Goal: Task Accomplishment & Management: Complete application form

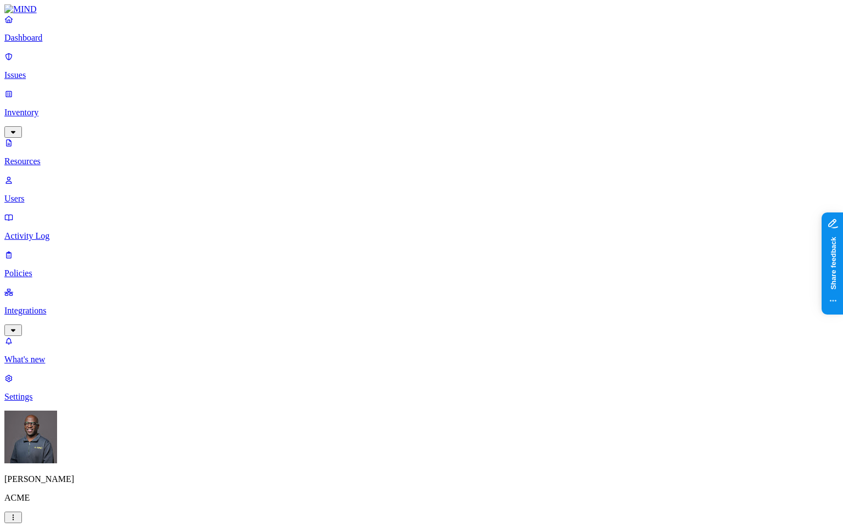
scroll to position [152, 0]
click at [51, 70] on p "Issues" at bounding box center [421, 75] width 835 height 10
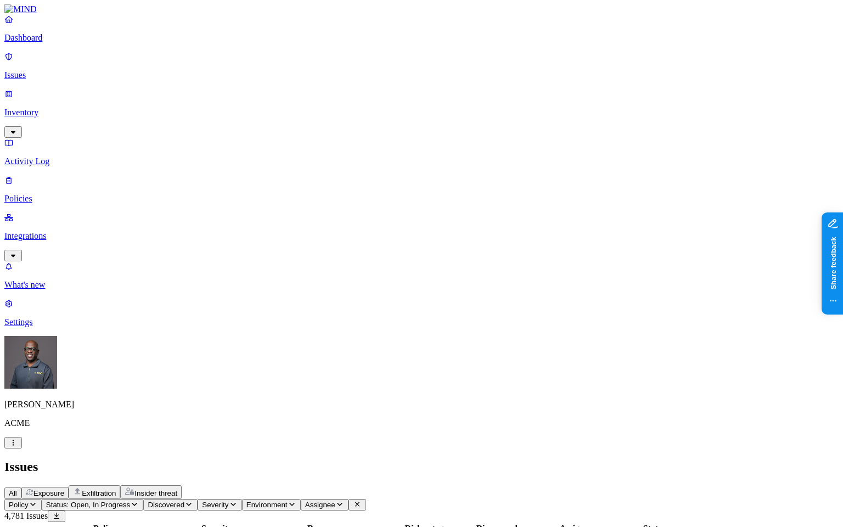
click at [64, 453] on span "Exposure" at bounding box center [48, 493] width 31 height 8
click at [46, 194] on p "Policies" at bounding box center [421, 199] width 835 height 10
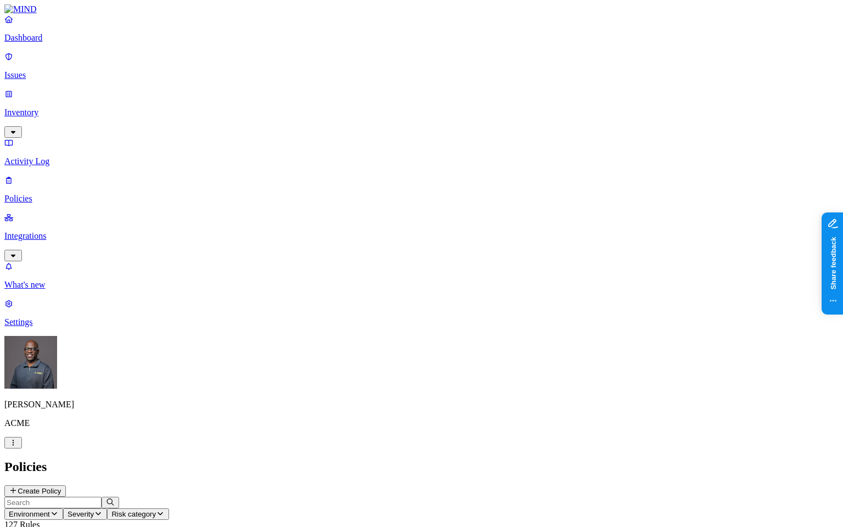
click at [59, 453] on icon "button" at bounding box center [54, 513] width 9 height 7
click at [266, 104] on span "Endpoint" at bounding box center [263, 108] width 32 height 9
click at [438, 453] on h2 "Policies" at bounding box center [421, 467] width 835 height 15
click at [16, 453] on icon at bounding box center [13, 491] width 6 height 6
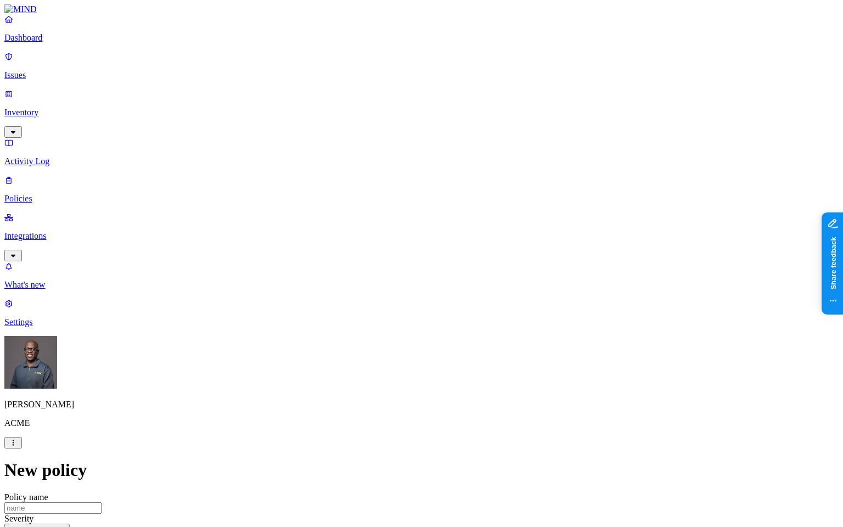
scroll to position [329, 0]
click at [378, 166] on label "Classification" at bounding box center [363, 162] width 48 height 9
click at [348, 208] on button "button" at bounding box center [343, 206] width 9 height 3
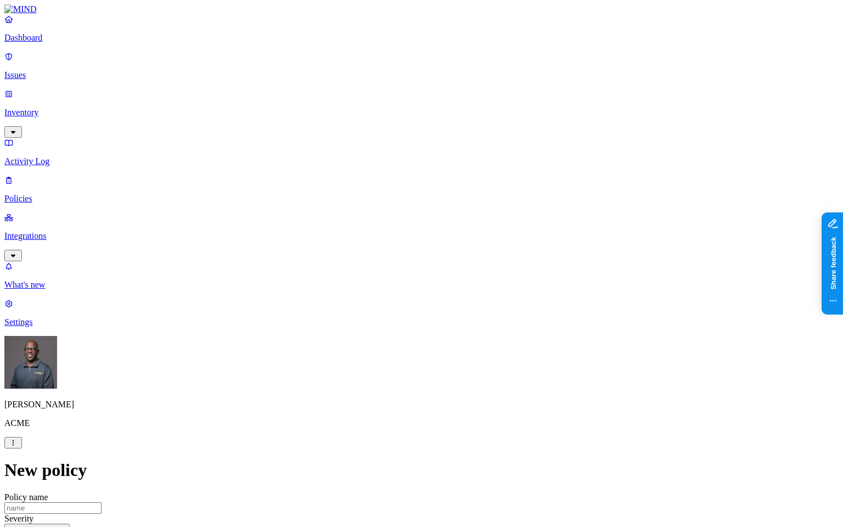
click at [387, 236] on label "Web Domain" at bounding box center [373, 231] width 29 height 19
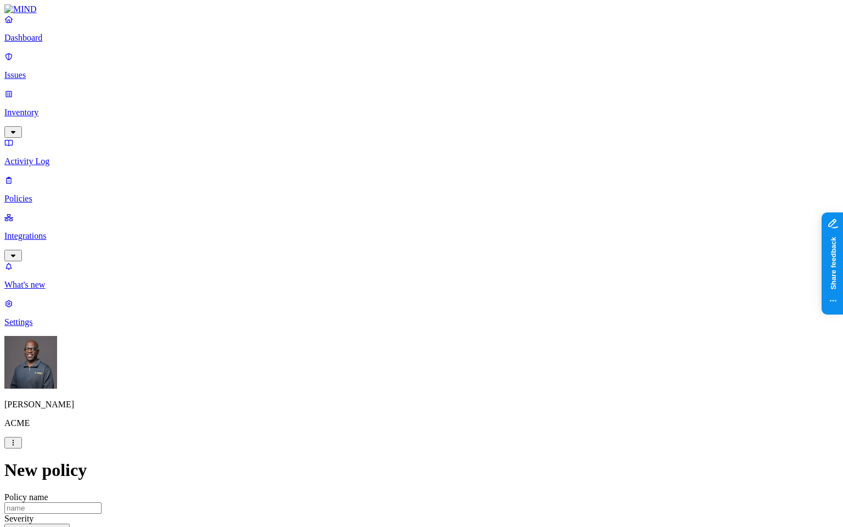
click at [391, 264] on label "Web Category" at bounding box center [375, 259] width 32 height 19
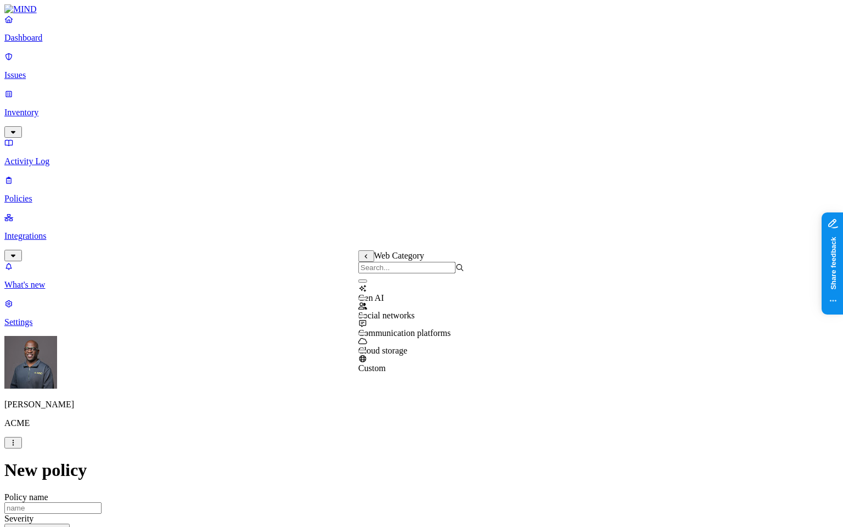
click at [367, 283] on button "button" at bounding box center [363, 280] width 9 height 3
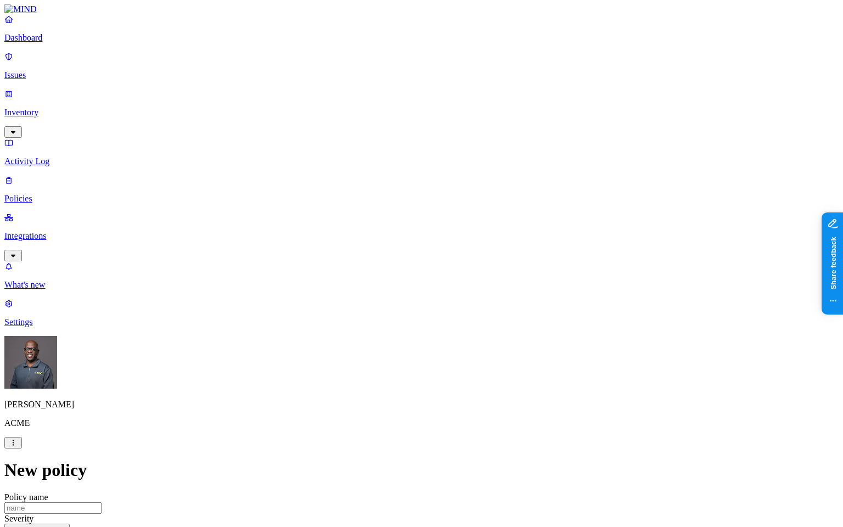
click at [390, 356] on label "Departments" at bounding box center [373, 353] width 45 height 9
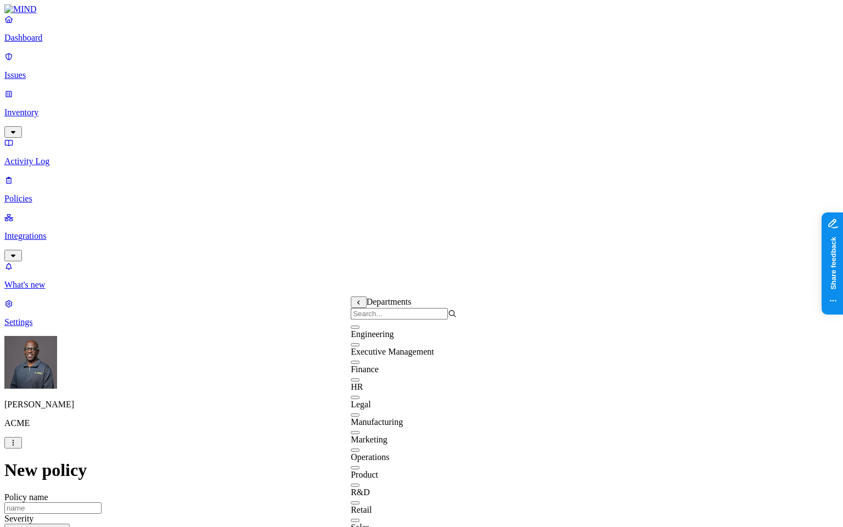
click at [360, 329] on button "button" at bounding box center [355, 327] width 9 height 3
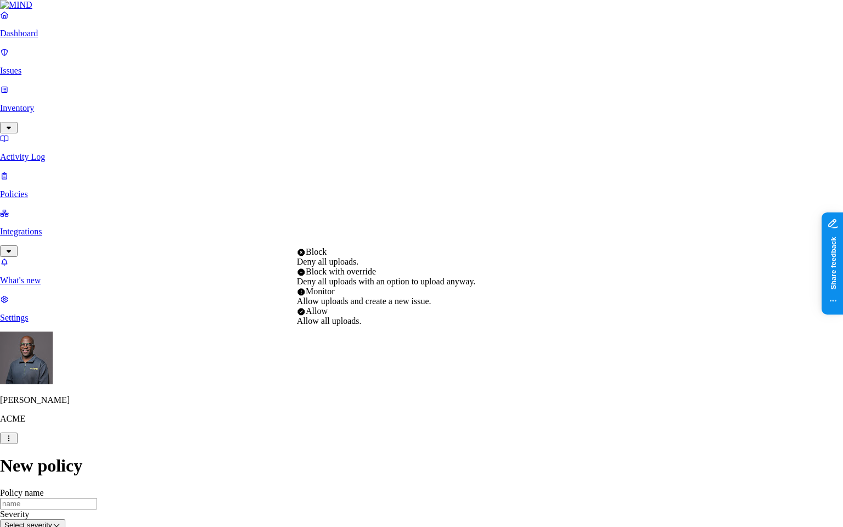
select select "2"
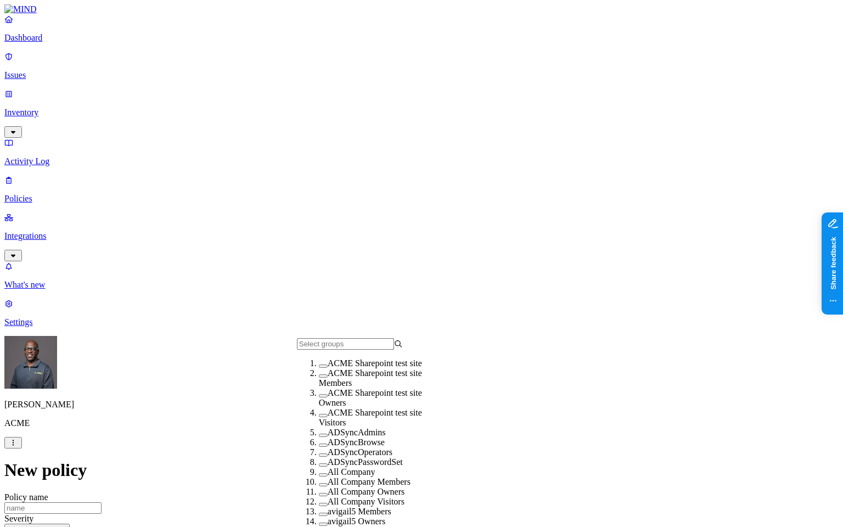
click at [337, 368] on span "ACME Sharepoint test site" at bounding box center [375, 363] width 94 height 9
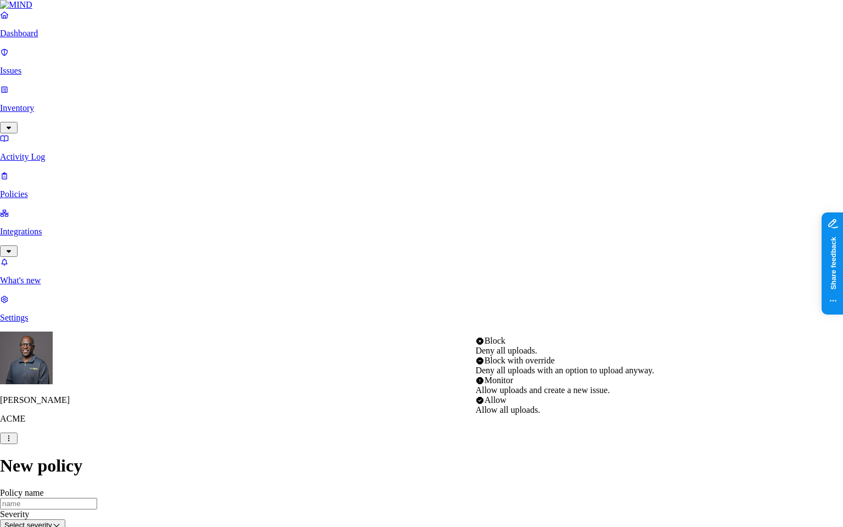
select select "3"
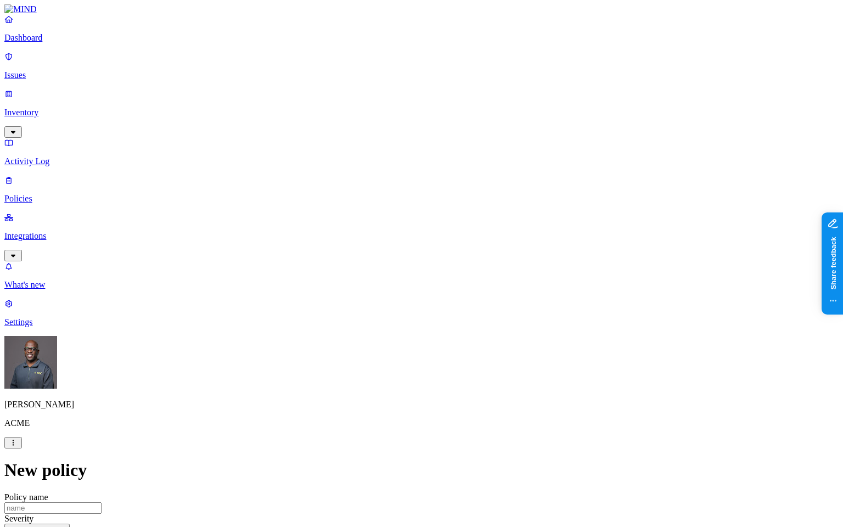
scroll to position [594, 0]
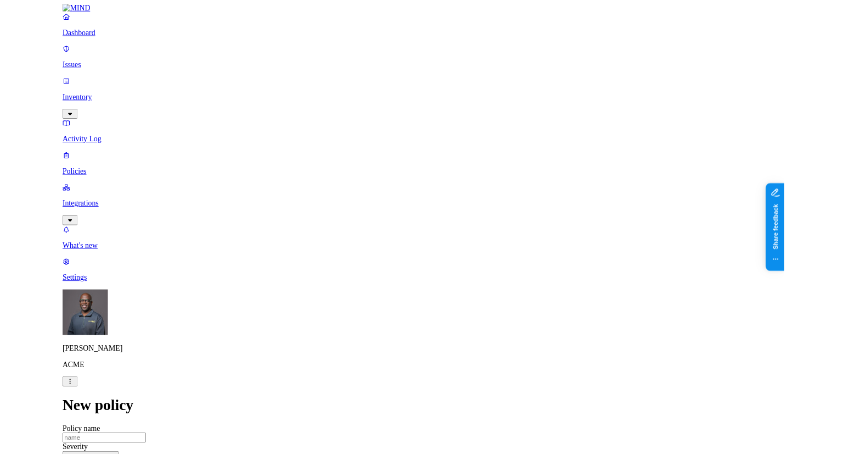
scroll to position [265, 0]
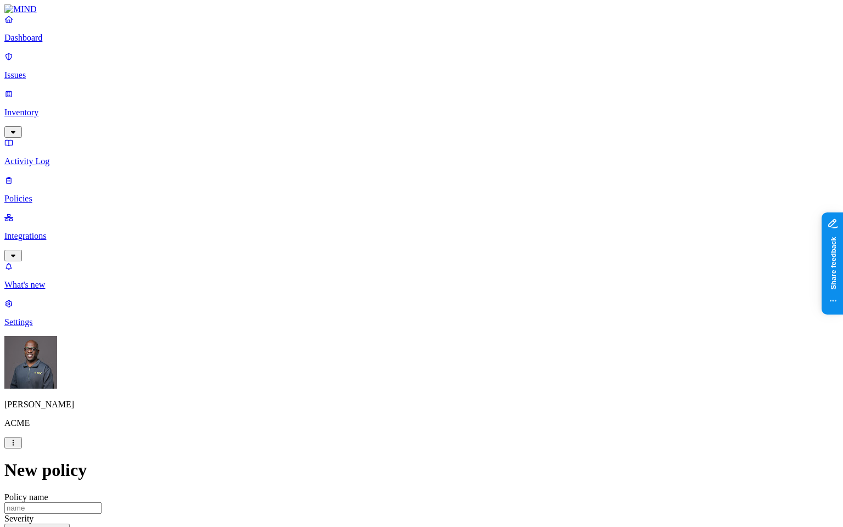
click at [46, 43] on p "Dashboard" at bounding box center [421, 38] width 835 height 10
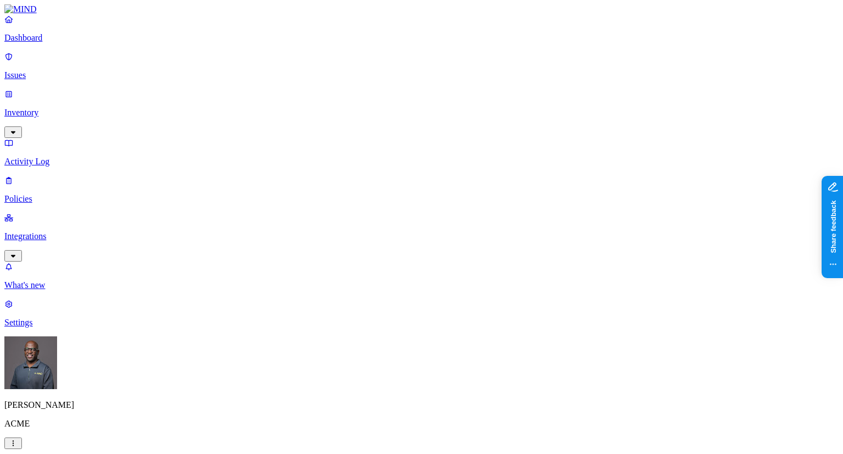
click at [62, 231] on p "Integrations" at bounding box center [421, 236] width 835 height 10
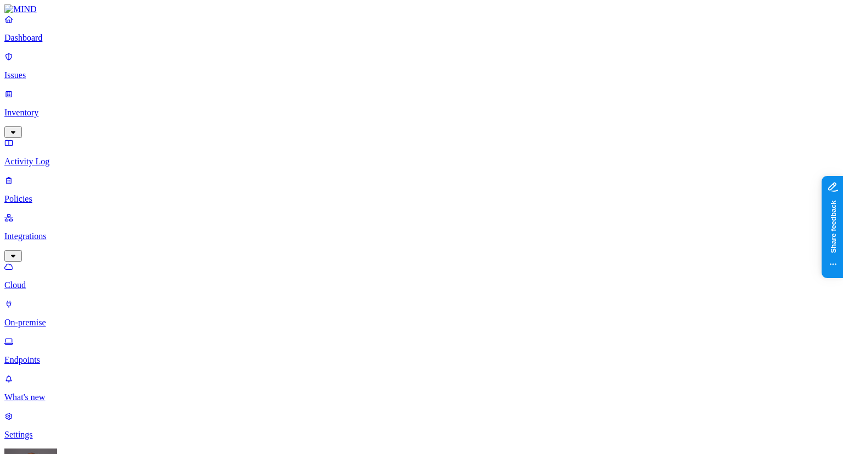
scroll to position [105, 0]
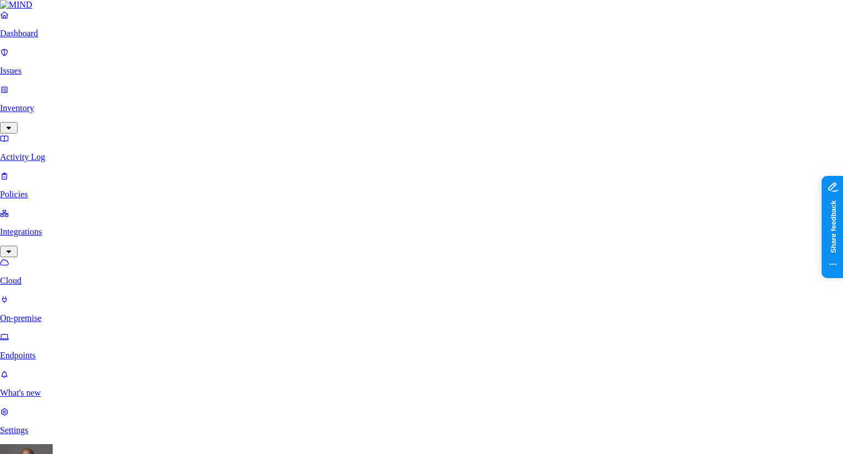
scroll to position [275, 0]
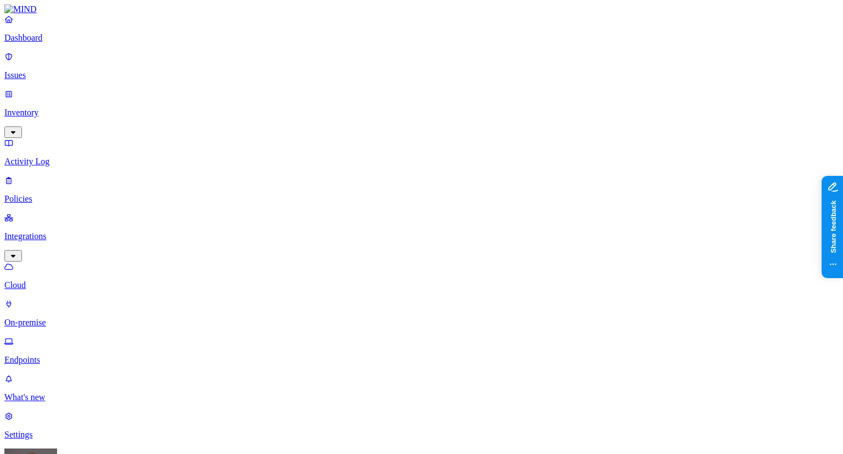
click at [64, 317] on p "On-premise" at bounding box center [421, 322] width 835 height 10
click at [48, 355] on p "Endpoints" at bounding box center [421, 360] width 835 height 10
click at [58, 43] on p "Dashboard" at bounding box center [421, 38] width 835 height 10
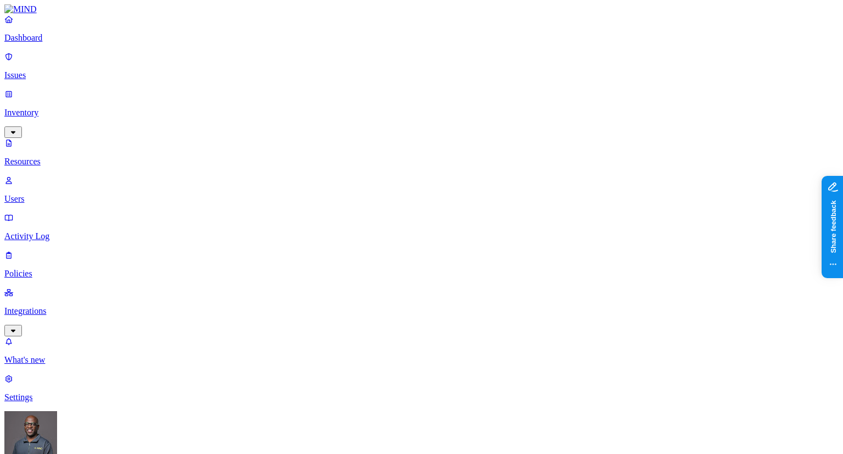
click at [50, 70] on p "Issues" at bounding box center [421, 75] width 835 height 10
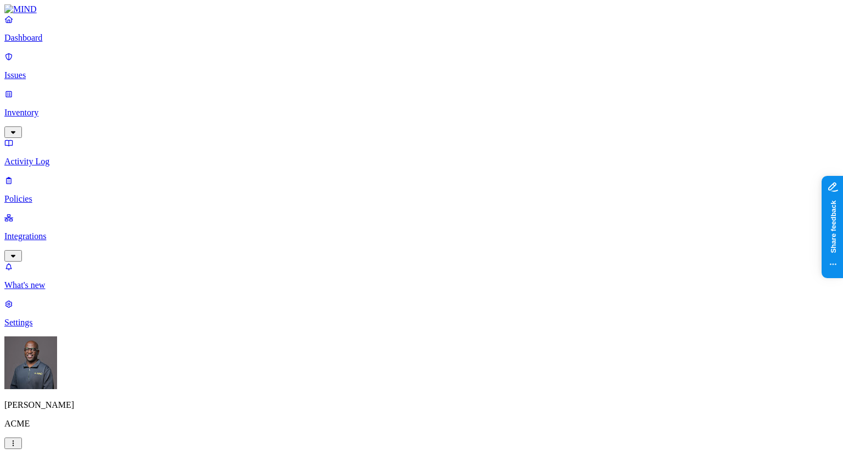
click at [37, 327] on p "Settings" at bounding box center [421, 322] width 835 height 10
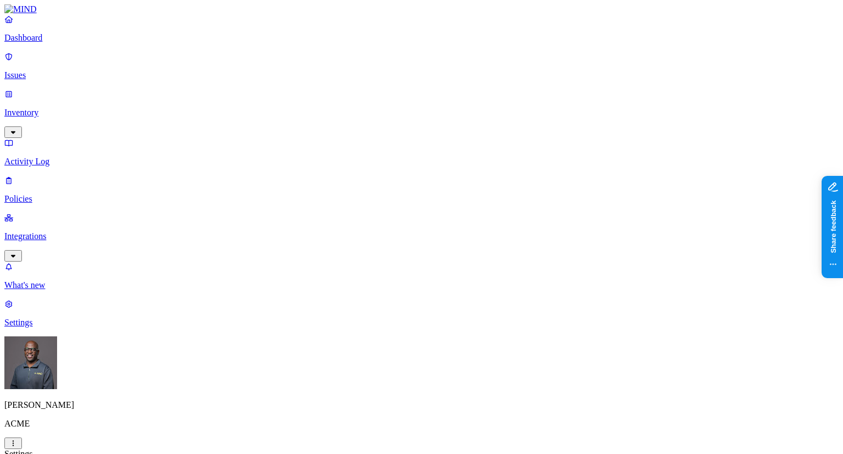
click at [81, 231] on p "Integrations" at bounding box center [421, 236] width 835 height 10
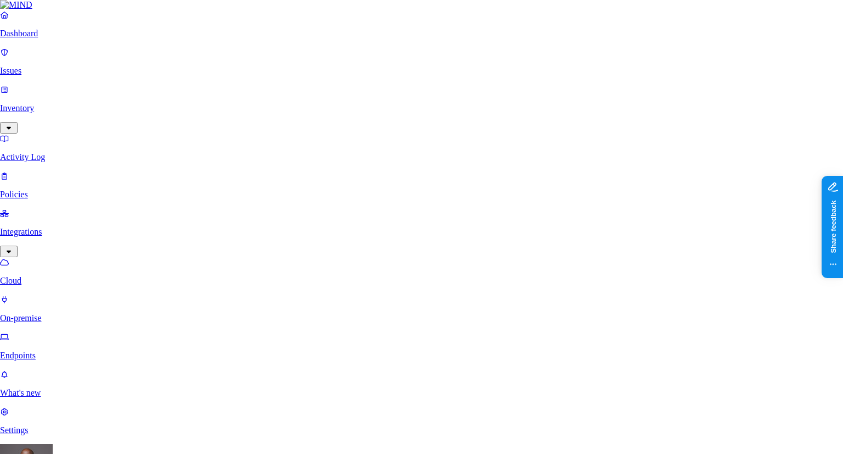
scroll to position [275, 0]
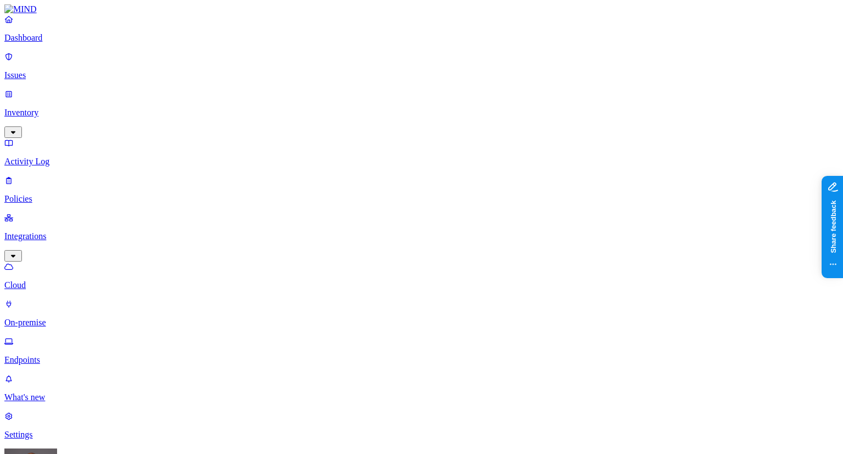
click at [45, 43] on p "Dashboard" at bounding box center [421, 38] width 835 height 10
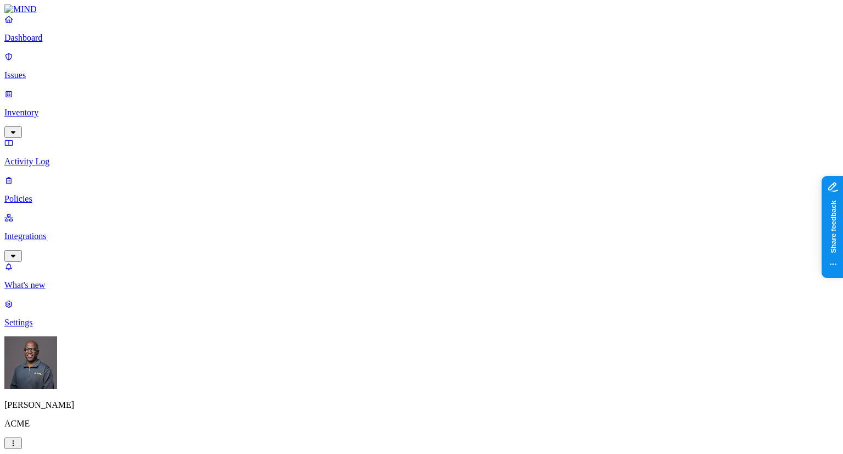
click at [64, 231] on p "Integrations" at bounding box center [421, 236] width 835 height 10
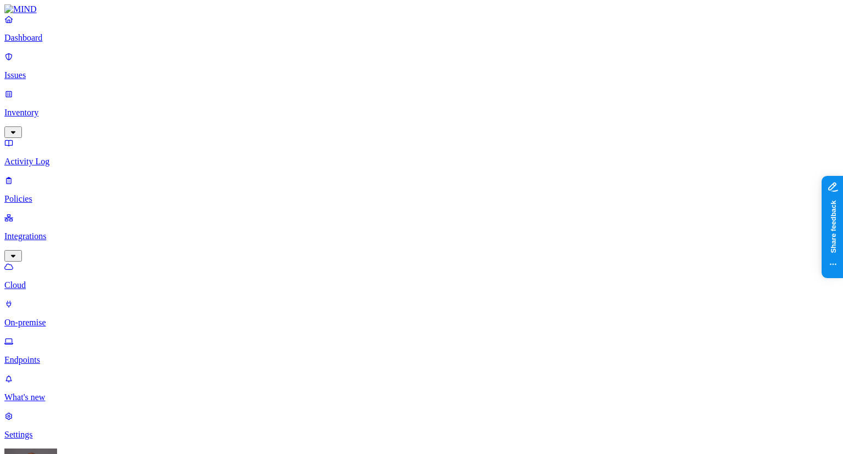
click at [60, 355] on p "Endpoints" at bounding box center [421, 360] width 835 height 10
click at [47, 194] on p "Policies" at bounding box center [421, 199] width 835 height 10
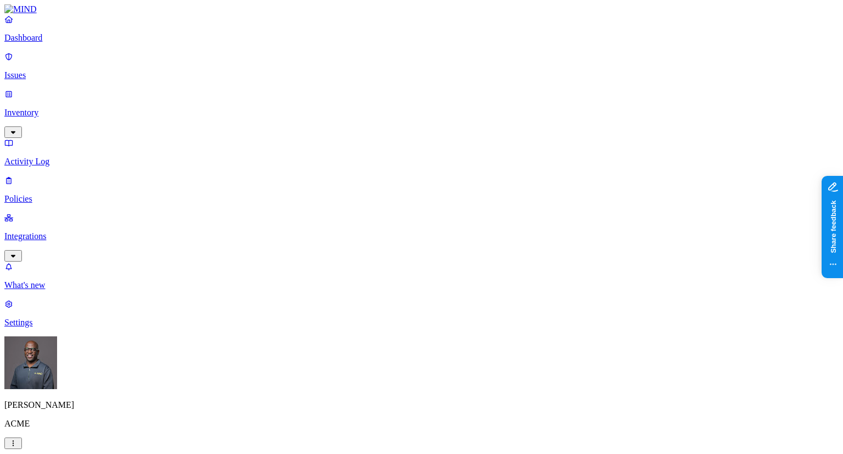
click at [377, 167] on label "Classification" at bounding box center [363, 162] width 48 height 9
click at [348, 243] on button "button" at bounding box center [343, 241] width 9 height 3
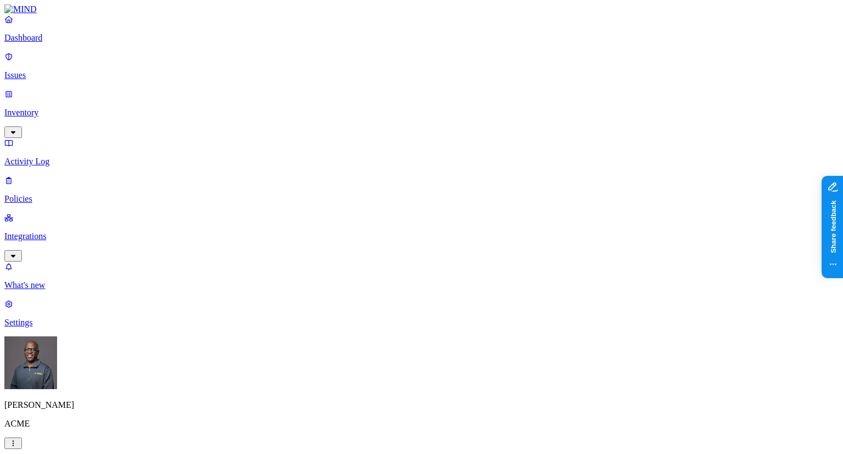
drag, startPoint x: 181, startPoint y: 175, endPoint x: 322, endPoint y: 175, distance: 141.7
click at [379, 231] on label "Web Domain" at bounding box center [373, 231] width 29 height 19
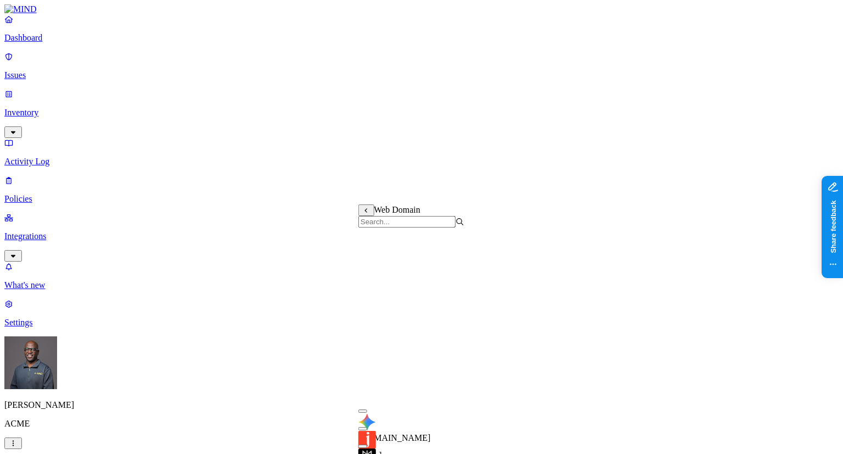
drag, startPoint x: 731, startPoint y: 157, endPoint x: 613, endPoint y: 150, distance: 118.2
click at [391, 264] on label "Web Category" at bounding box center [375, 259] width 32 height 19
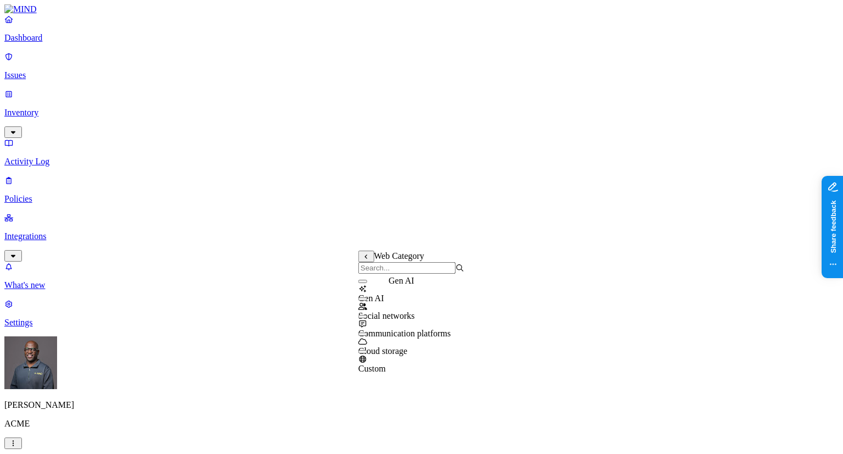
click at [384, 295] on span "Gen AI" at bounding box center [372, 297] width 26 height 9
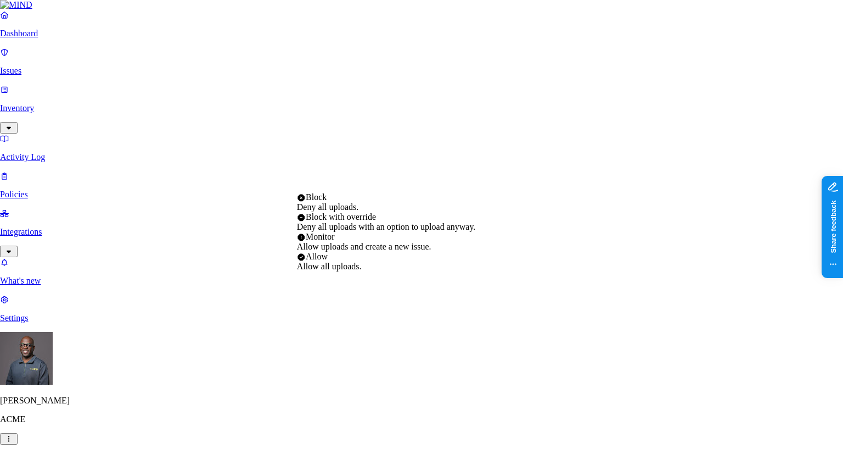
select select "4"
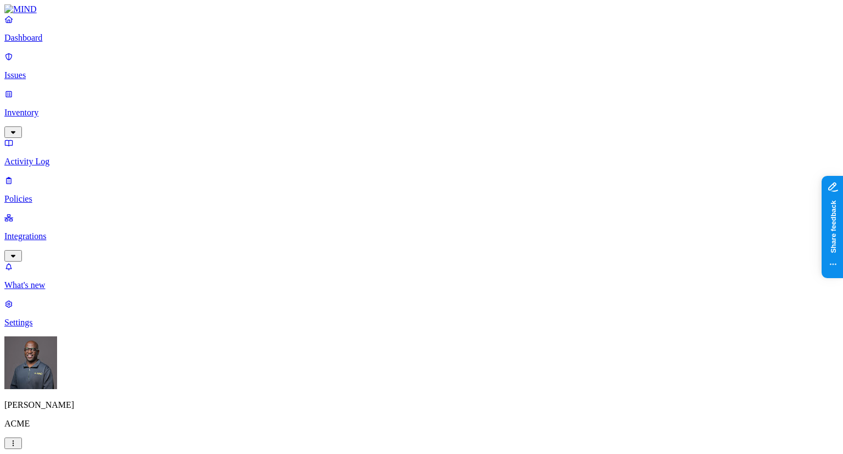
drag, startPoint x: 176, startPoint y: 163, endPoint x: 257, endPoint y: 212, distance: 95.1
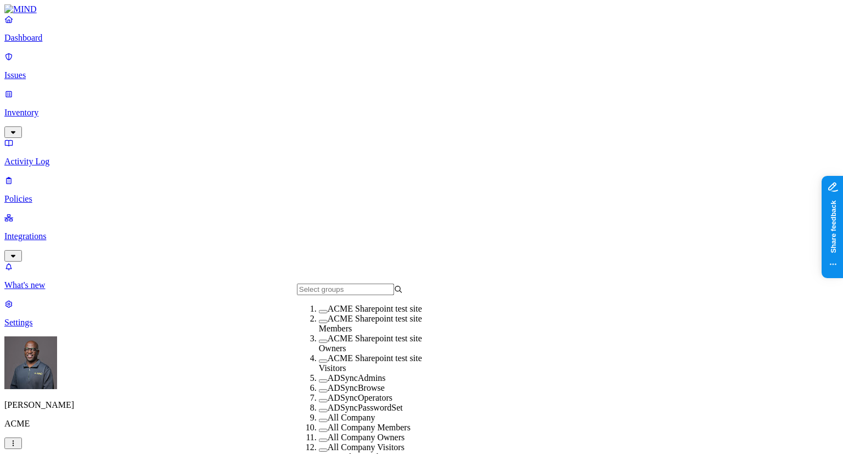
click at [339, 333] on span "ACME Sharepoint test site Members" at bounding box center [370, 323] width 103 height 19
drag, startPoint x: 544, startPoint y: 230, endPoint x: 537, endPoint y: 240, distance: 12.6
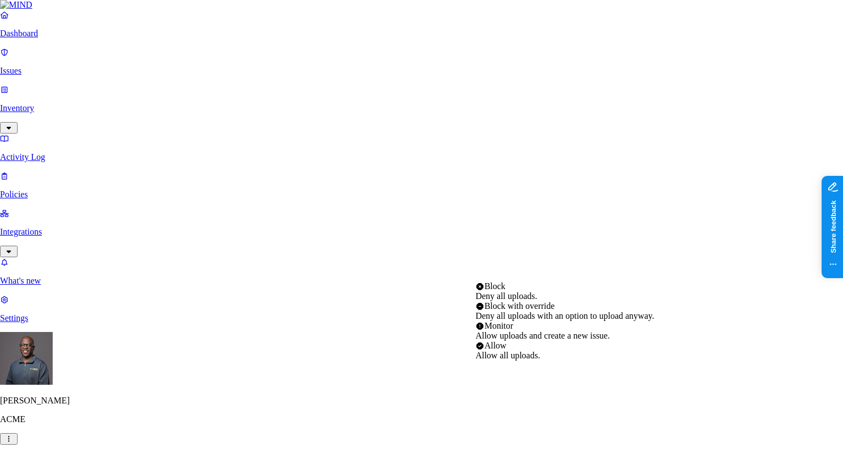
select select "2"
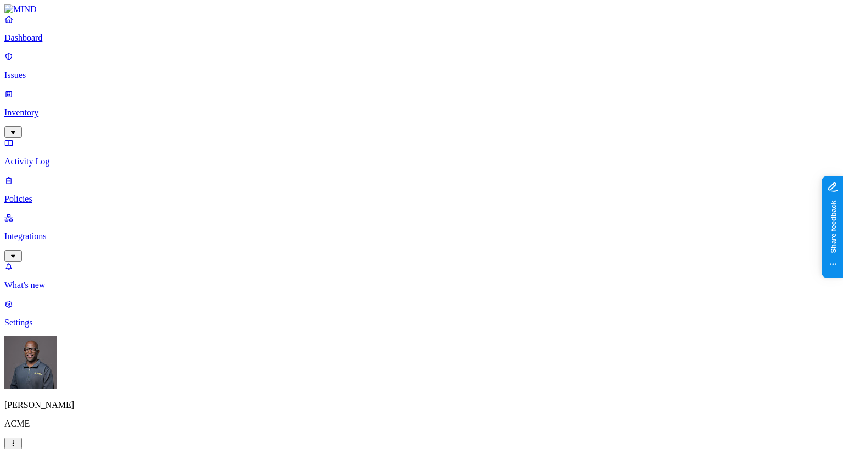
click at [32, 43] on p "Dashboard" at bounding box center [421, 38] width 835 height 10
click at [94, 231] on p "Integrations" at bounding box center [421, 236] width 835 height 10
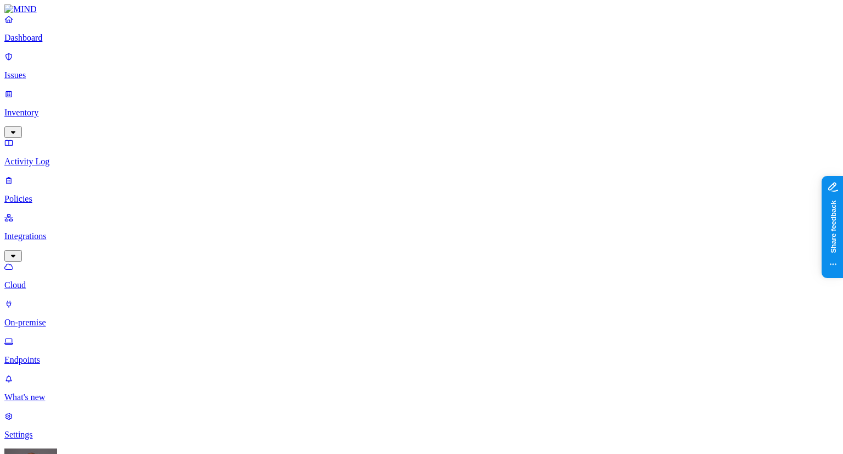
click at [42, 355] on p "Endpoints" at bounding box center [421, 360] width 835 height 10
click at [50, 43] on p "Dashboard" at bounding box center [421, 38] width 835 height 10
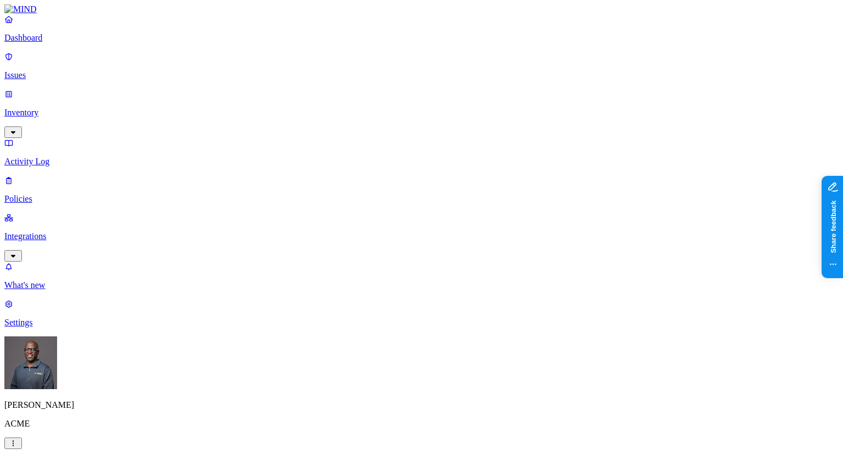
click at [41, 43] on p "Dashboard" at bounding box center [421, 38] width 835 height 10
click at [49, 231] on p "Integrations" at bounding box center [421, 236] width 835 height 10
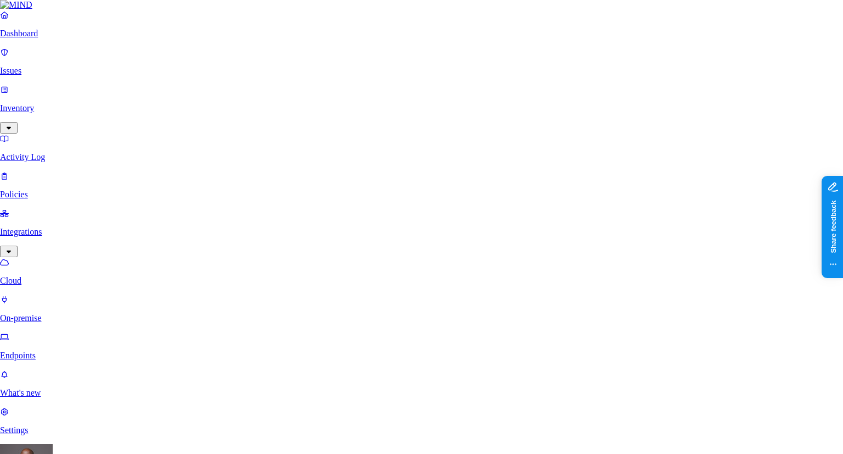
scroll to position [110, 0]
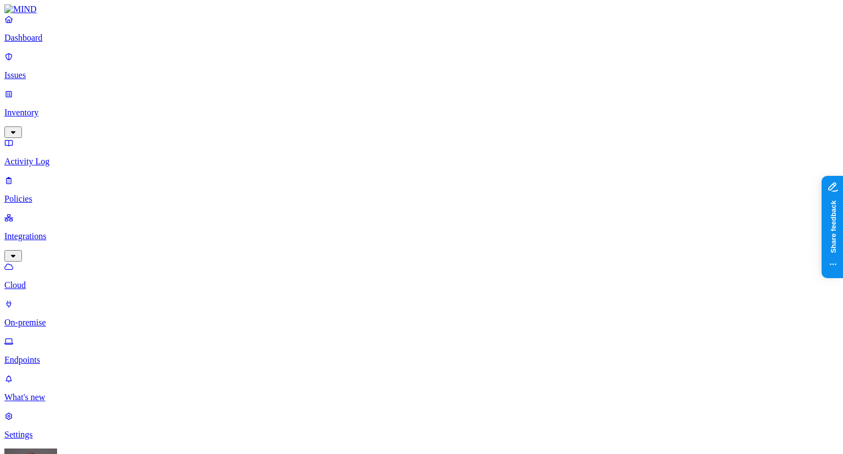
click at [58, 317] on p "On-premise" at bounding box center [421, 322] width 835 height 10
click at [68, 355] on p "Endpoints" at bounding box center [421, 360] width 835 height 10
click at [48, 194] on p "Policies" at bounding box center [421, 199] width 835 height 10
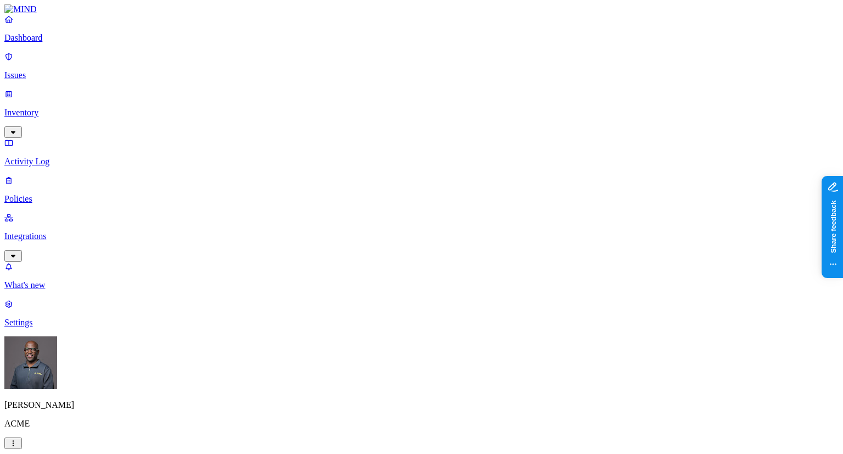
click at [60, 194] on p "Policies" at bounding box center [421, 199] width 835 height 10
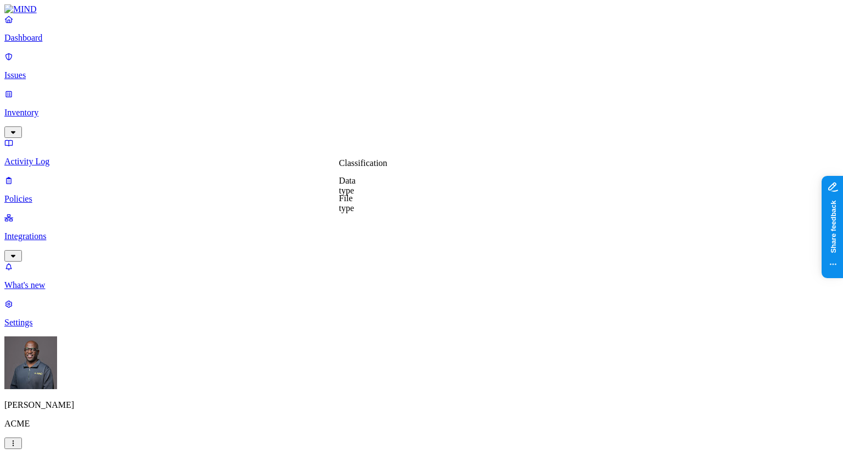
click at [373, 167] on label "Classification" at bounding box center [363, 162] width 48 height 9
click at [348, 243] on button "button" at bounding box center [343, 241] width 9 height 3
click at [387, 234] on label "Web Domain" at bounding box center [373, 231] width 29 height 19
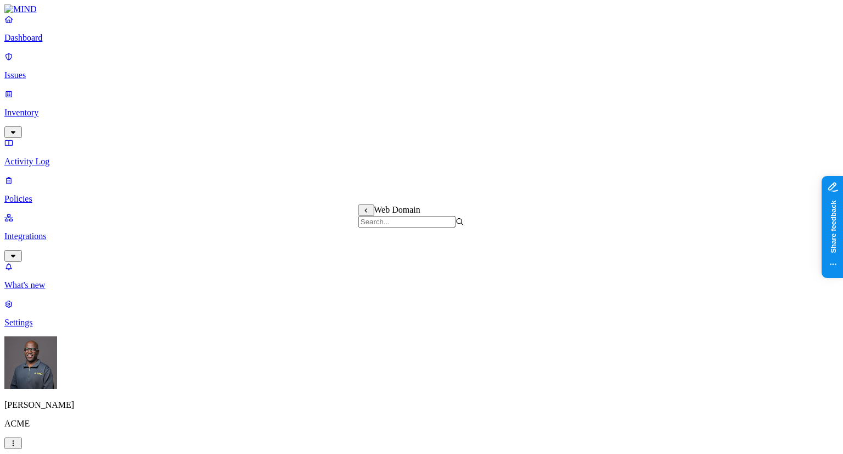
scroll to position [384, 0]
click at [379, 259] on label "Web Category" at bounding box center [375, 259] width 32 height 19
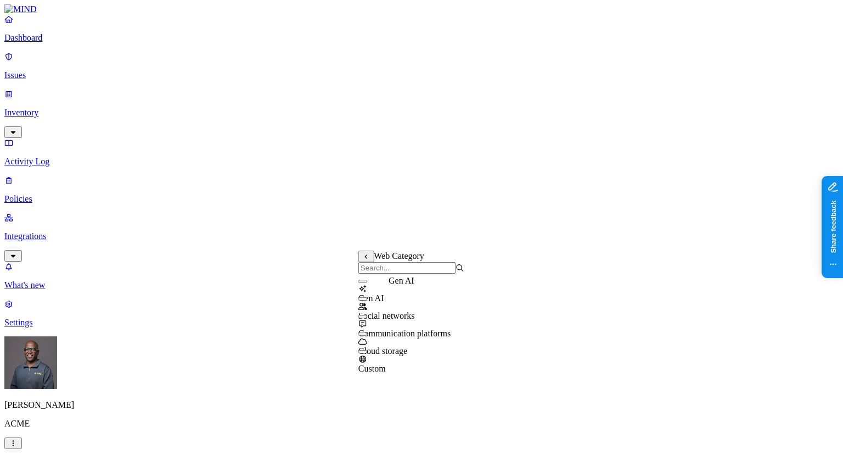
click at [384, 295] on span "Gen AI" at bounding box center [372, 297] width 26 height 9
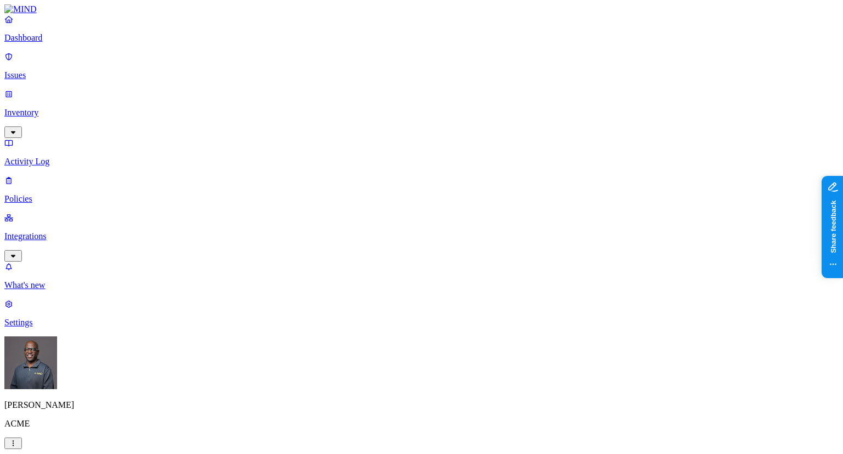
click at [46, 43] on p "Dashboard" at bounding box center [421, 38] width 835 height 10
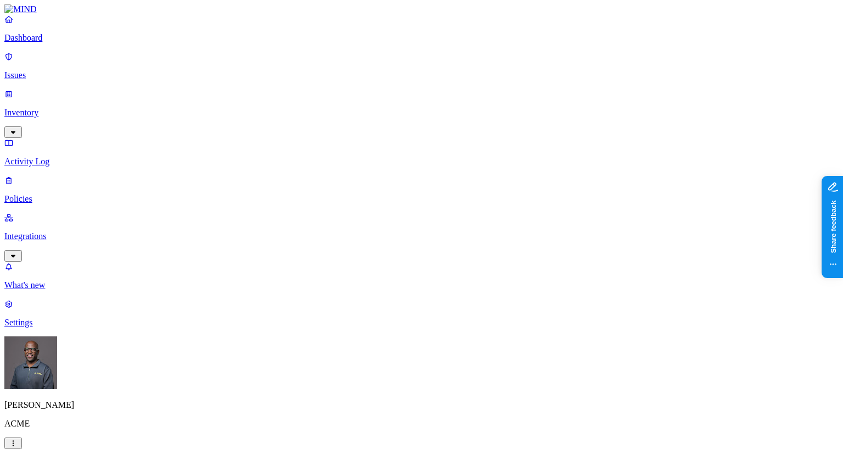
scroll to position [8, 0]
